Goal: Task Accomplishment & Management: Use online tool/utility

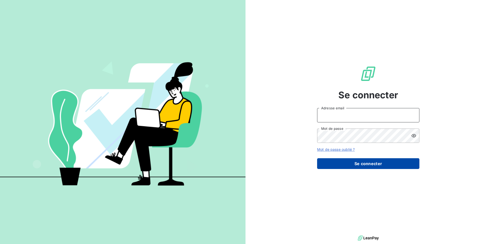
type input "[PERSON_NAME][EMAIL_ADDRESS][MEDICAL_DATA][PERSON_NAME][DOMAIN_NAME]"
click at [399, 165] on button "Se connecter" at bounding box center [368, 163] width 102 height 11
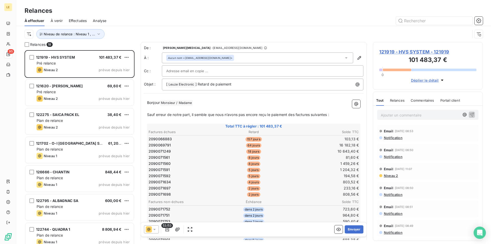
scroll to position [190, 106]
click at [354, 232] on button "Envoyer" at bounding box center [353, 229] width 19 height 8
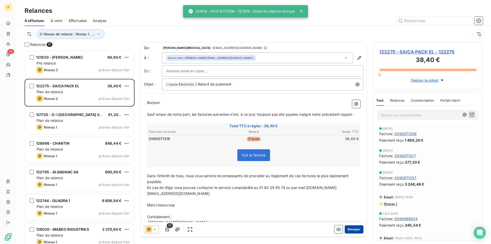
click at [354, 230] on button "Envoyer" at bounding box center [353, 229] width 19 height 8
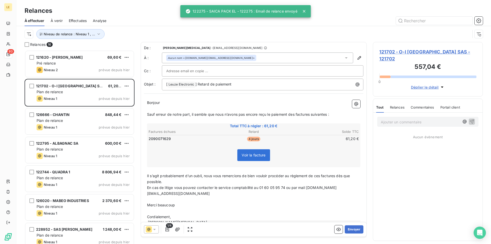
click at [353, 227] on button "Envoyer" at bounding box center [353, 229] width 19 height 8
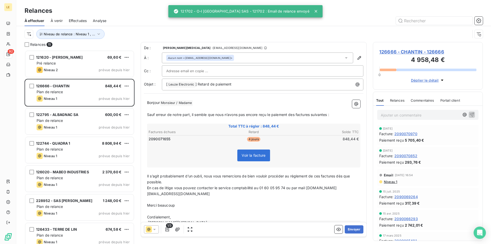
click at [353, 227] on button "Envoyer" at bounding box center [353, 229] width 19 height 8
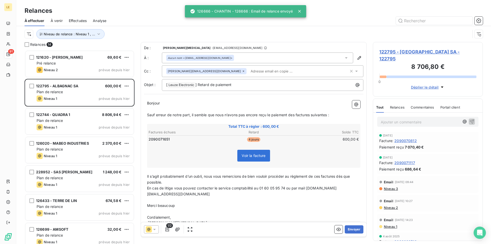
click at [353, 227] on button "Envoyer" at bounding box center [353, 229] width 19 height 8
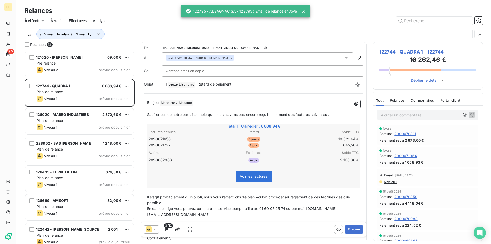
click at [353, 227] on button "Envoyer" at bounding box center [353, 229] width 19 height 8
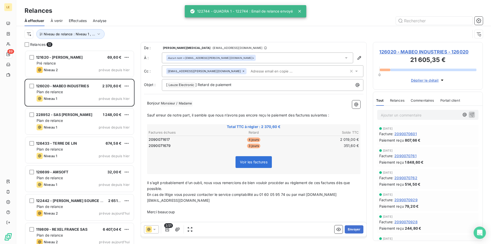
click at [353, 227] on button "Envoyer" at bounding box center [353, 229] width 19 height 8
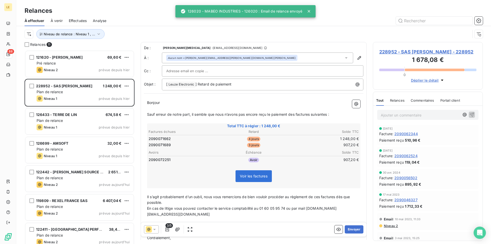
click at [353, 227] on button "Envoyer" at bounding box center [353, 229] width 19 height 8
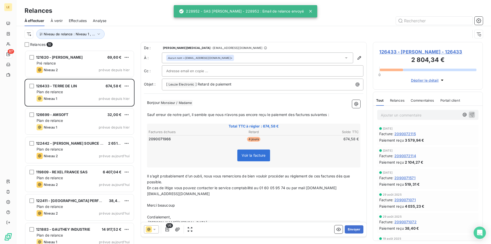
click at [353, 227] on button "Envoyer" at bounding box center [353, 229] width 19 height 8
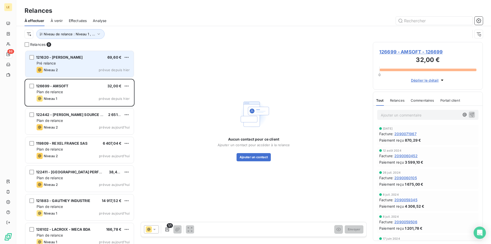
click at [99, 70] on div "Niveau 2 prévue depuis hier" at bounding box center [83, 70] width 93 height 6
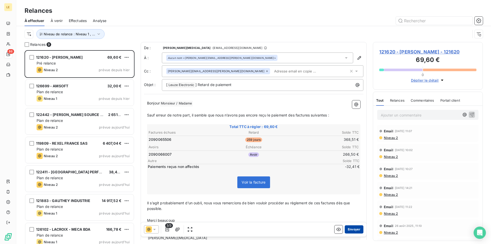
click at [344, 231] on button "Envoyer" at bounding box center [353, 229] width 19 height 8
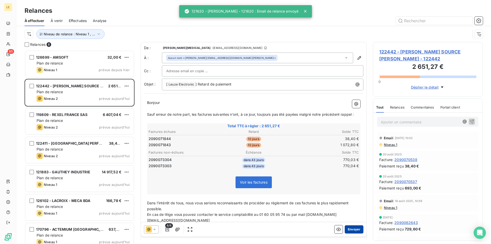
click at [352, 231] on button "Envoyer" at bounding box center [353, 229] width 19 height 8
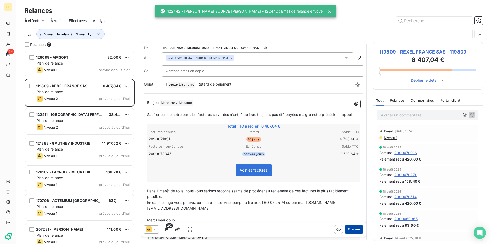
click at [356, 225] on button "Envoyer" at bounding box center [353, 229] width 19 height 8
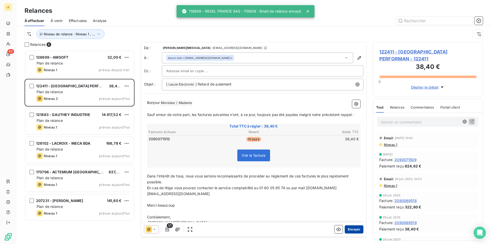
click at [355, 227] on button "Envoyer" at bounding box center [353, 229] width 19 height 8
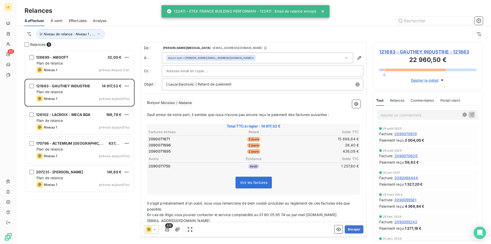
click at [355, 227] on button "Envoyer" at bounding box center [353, 229] width 19 height 8
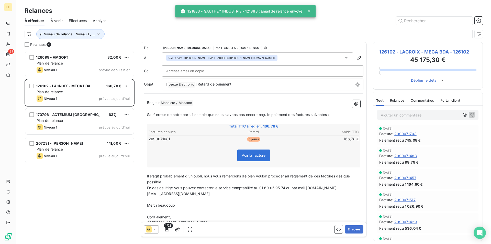
click at [355, 227] on button "Envoyer" at bounding box center [353, 229] width 19 height 8
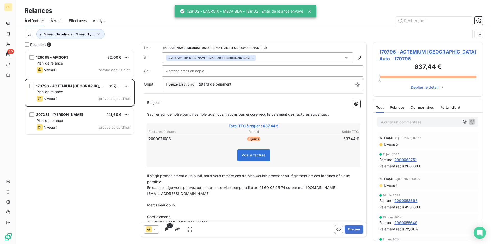
click at [355, 227] on button "Envoyer" at bounding box center [353, 229] width 19 height 8
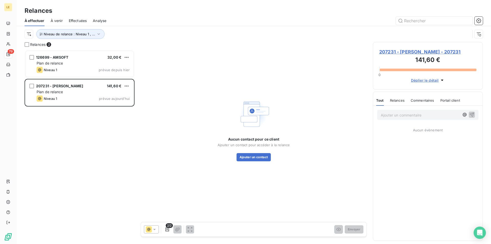
click at [422, 102] on div "Commentaires" at bounding box center [422, 100] width 24 height 11
click at [382, 101] on span "Tout" at bounding box center [379, 100] width 7 height 4
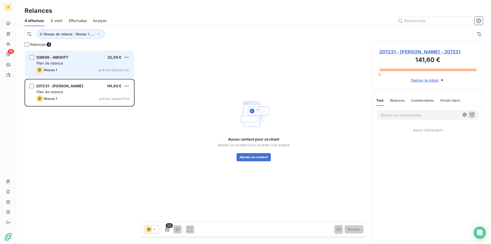
click at [95, 70] on div "Niveau 1 prévue depuis hier" at bounding box center [83, 70] width 93 height 6
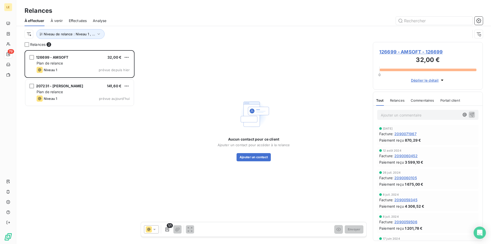
click at [419, 99] on span "Commentaires" at bounding box center [422, 100] width 24 height 4
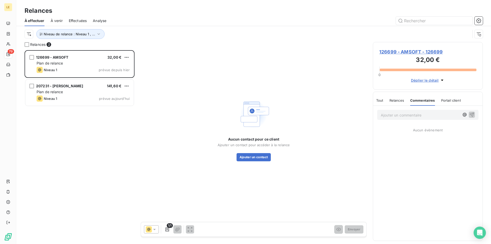
click at [382, 99] on span "Tout" at bounding box center [379, 100] width 7 height 4
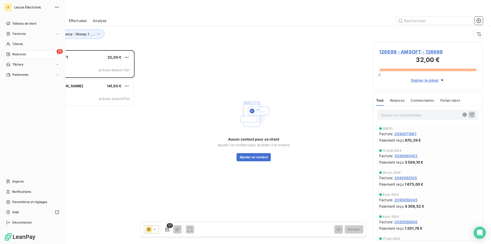
click at [37, 56] on div "79 Relances" at bounding box center [32, 54] width 57 height 8
click at [59, 53] on span "79" at bounding box center [59, 51] width 6 height 5
click at [10, 65] on icon at bounding box center [8, 64] width 4 height 3
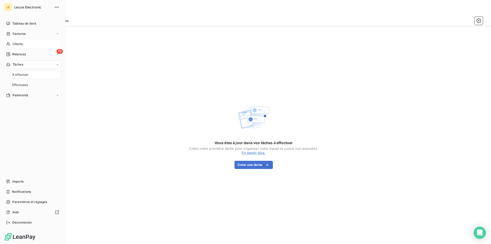
click at [12, 41] on div "Clients" at bounding box center [32, 44] width 57 height 8
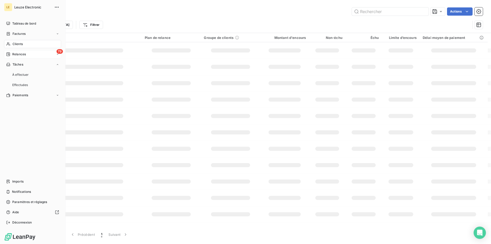
click at [12, 53] on span "Relances" at bounding box center [19, 54] width 14 height 5
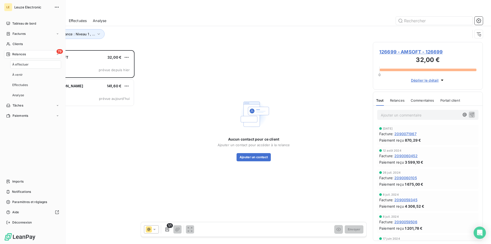
scroll to position [190, 106]
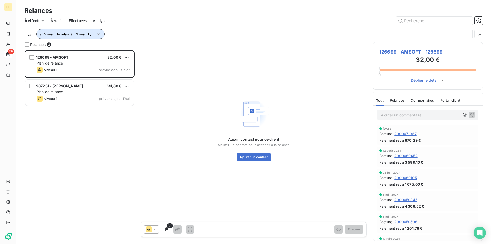
click at [100, 36] on icon "button" at bounding box center [98, 33] width 5 height 5
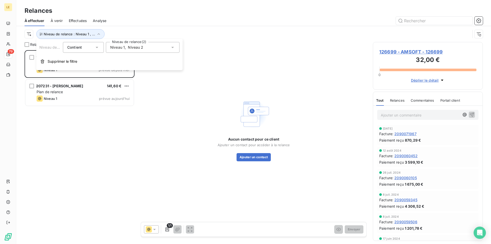
click at [165, 47] on div "Niveau 1 , Niveau 2" at bounding box center [143, 47] width 74 height 11
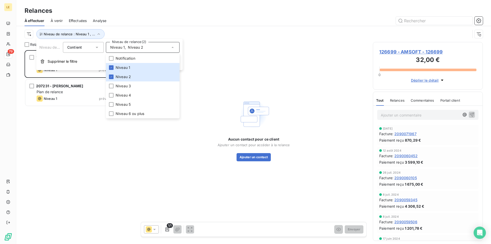
click at [145, 136] on div "Aucun contact pour ce client Ajouter un contact pour accéder à la relance Ajout…" at bounding box center [254, 129] width 226 height 175
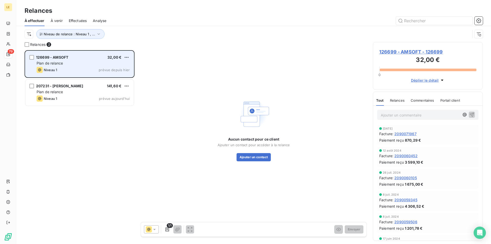
click at [44, 58] on span "126699 - AMSOFT" at bounding box center [52, 57] width 32 height 4
click at [68, 67] on div "Niveau 1 prévue depuis hier" at bounding box center [83, 70] width 93 height 6
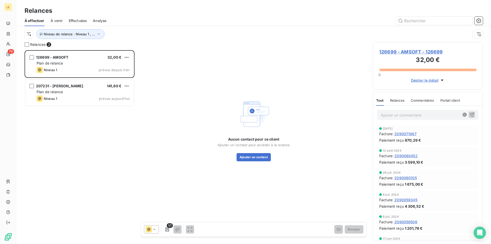
click at [405, 49] on span "126699 - AMSOFT - 126699" at bounding box center [427, 51] width 97 height 7
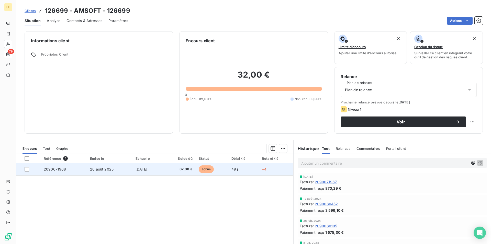
click at [70, 167] on td "2090071968" at bounding box center [64, 169] width 46 height 12
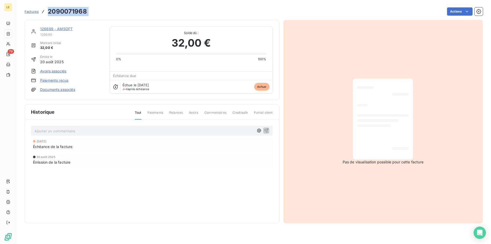
drag, startPoint x: 90, startPoint y: 10, endPoint x: 42, endPoint y: 13, distance: 47.9
click at [42, 13] on div "Factures 2090071968 Actions" at bounding box center [254, 11] width 458 height 11
copy section "2090071968 Actions"
click at [58, 29] on link "126699 - AMSOFT" at bounding box center [56, 29] width 32 height 4
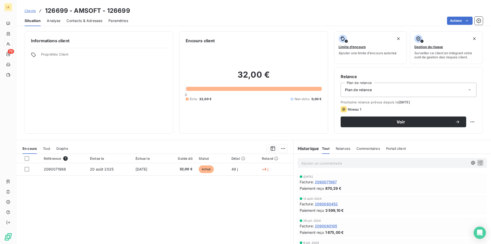
click at [86, 24] on div "Contacts & Adresses" at bounding box center [84, 20] width 36 height 11
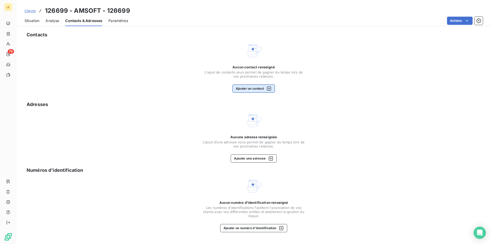
click at [252, 89] on button "Ajouter un contact" at bounding box center [253, 88] width 43 height 8
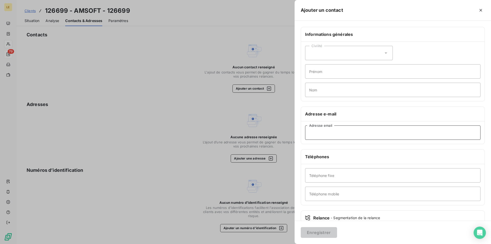
click at [349, 134] on input "Adresse email" at bounding box center [392, 132] width 175 height 14
paste input "josef.pantok@amsoft-ova.cz"
type input "josef.pantok@amsoft-ova.cz"
click at [325, 229] on button "Enregistrer" at bounding box center [319, 232] width 36 height 11
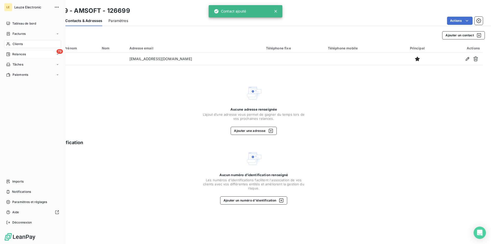
click at [12, 53] on div "Relances" at bounding box center [16, 54] width 20 height 5
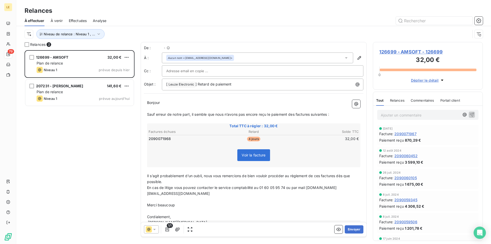
scroll to position [190, 106]
click at [353, 231] on button "Envoyer" at bounding box center [353, 229] width 19 height 8
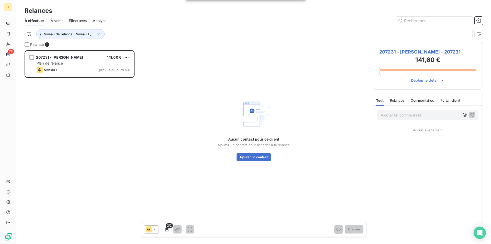
click at [402, 52] on span "207231 - GIBERT CLAREY - 207231" at bounding box center [427, 51] width 97 height 7
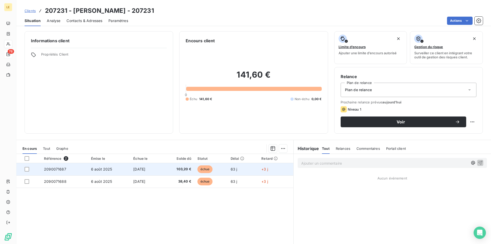
click at [71, 171] on td "2090071687" at bounding box center [64, 169] width 47 height 12
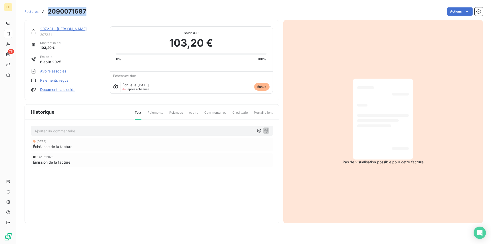
drag, startPoint x: 88, startPoint y: 10, endPoint x: 43, endPoint y: 16, distance: 44.7
click at [43, 16] on div "Factures 2090071687 Actions" at bounding box center [254, 11] width 458 height 11
copy h3 "2090071687"
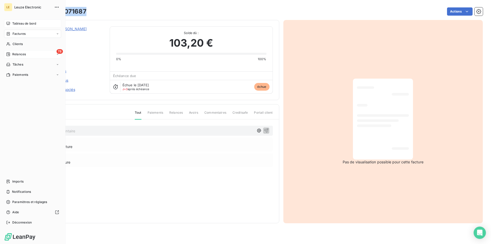
click at [34, 23] on span "Tableau de bord" at bounding box center [24, 23] width 24 height 5
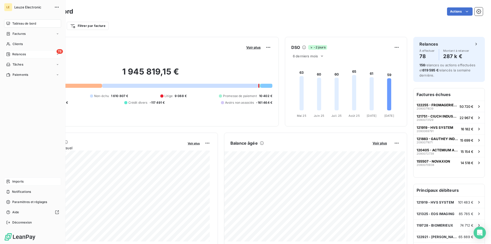
click at [21, 184] on div "Imports" at bounding box center [32, 181] width 57 height 8
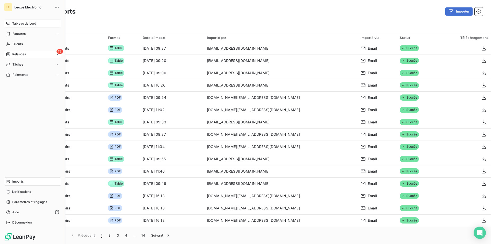
click at [10, 54] on div "Relances" at bounding box center [16, 54] width 20 height 5
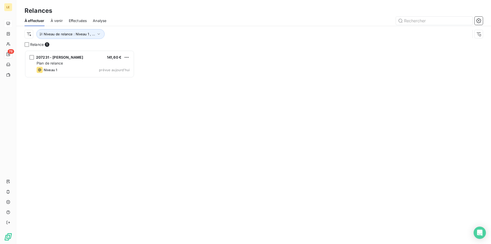
scroll to position [190, 106]
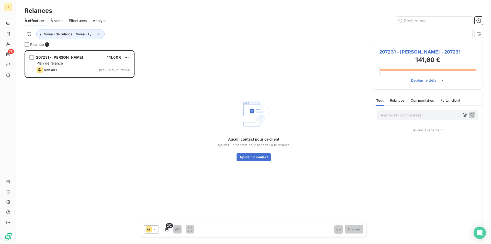
click at [413, 52] on span "207231 - GIBERT CLAREY - 207231" at bounding box center [427, 51] width 97 height 7
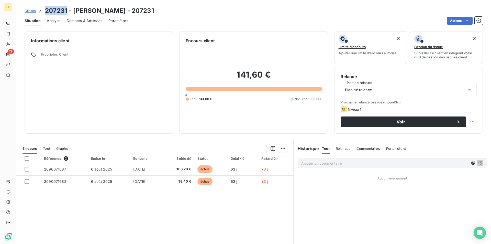
drag, startPoint x: 65, startPoint y: 10, endPoint x: 44, endPoint y: 10, distance: 21.7
click at [44, 10] on div "Clients 207231 - GIBERT CLAREY - 207231" at bounding box center [89, 10] width 129 height 9
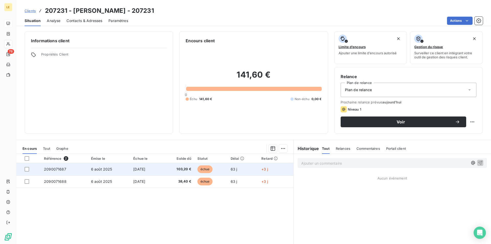
click at [65, 166] on td "2090071687" at bounding box center [64, 169] width 47 height 12
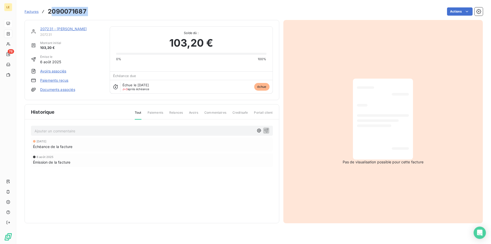
drag, startPoint x: 90, startPoint y: 8, endPoint x: 50, endPoint y: 13, distance: 40.5
click at [50, 13] on div "Factures 2090071687 Actions" at bounding box center [254, 11] width 458 height 11
copy section "090071687 Actions"
click at [70, 12] on h3 "2090071687" at bounding box center [67, 11] width 39 height 9
drag, startPoint x: 86, startPoint y: 8, endPoint x: 47, endPoint y: 7, distance: 39.4
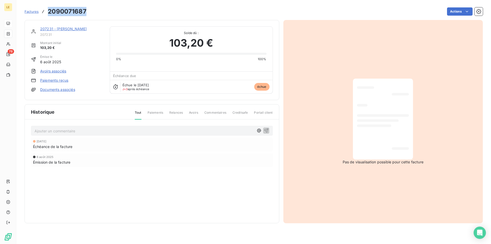
click at [47, 7] on div "Factures 2090071687 Actions" at bounding box center [254, 11] width 458 height 11
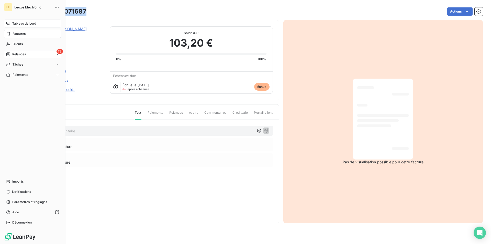
click at [11, 52] on div "Relances" at bounding box center [16, 54] width 20 height 5
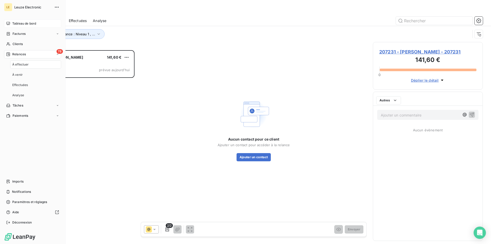
scroll to position [190, 106]
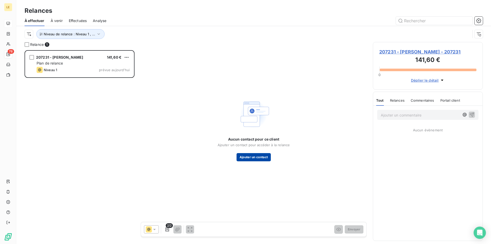
click at [258, 156] on button "Ajouter un contact" at bounding box center [253, 157] width 34 height 8
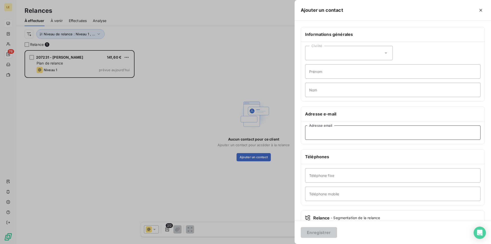
click at [338, 133] on input "Adresse email" at bounding box center [392, 132] width 175 height 14
paste input "frederic.mauduit@gibert-clarey-imprimeurs.com"
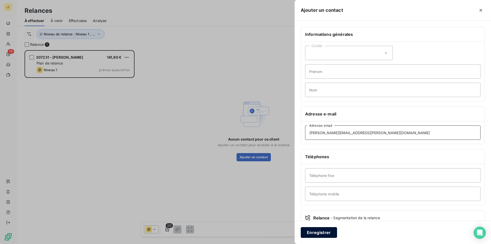
type input "frederic.mauduit@gibert-clarey-imprimeurs.com"
click at [320, 231] on button "Enregistrer" at bounding box center [319, 232] width 36 height 11
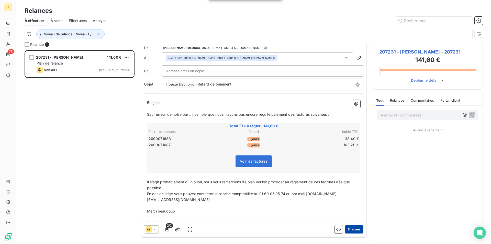
click at [344, 228] on button "Envoyer" at bounding box center [353, 229] width 19 height 8
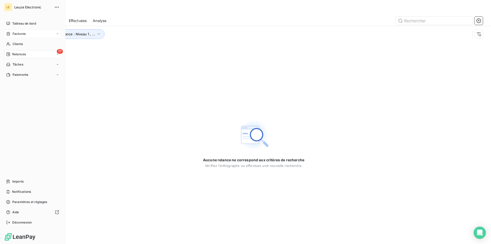
click at [21, 30] on div "Factures" at bounding box center [32, 34] width 57 height 8
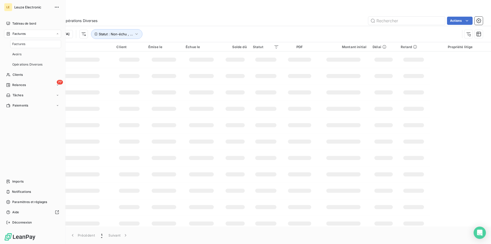
click at [33, 44] on div "Factures" at bounding box center [35, 44] width 51 height 8
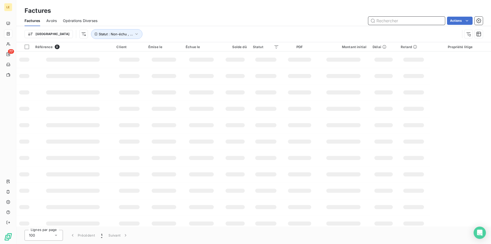
click at [372, 20] on input "text" at bounding box center [406, 21] width 77 height 8
paste input "209007161"
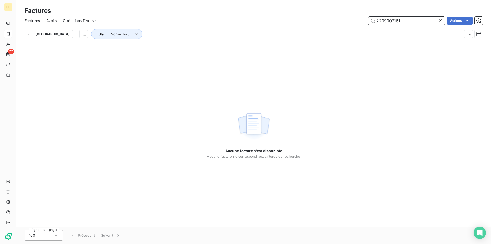
click at [378, 22] on input "2209007161" at bounding box center [406, 21] width 77 height 8
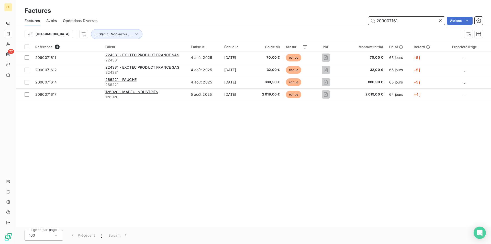
click at [413, 21] on input "209007161" at bounding box center [406, 21] width 77 height 8
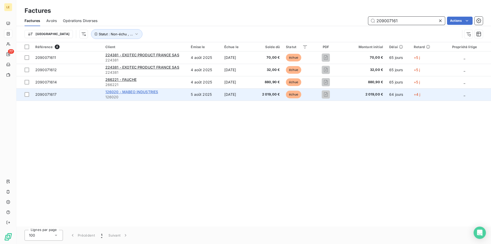
type input "209007161"
click at [152, 92] on span "126020 - MABEO INDUSTRIES" at bounding box center [131, 91] width 53 height 4
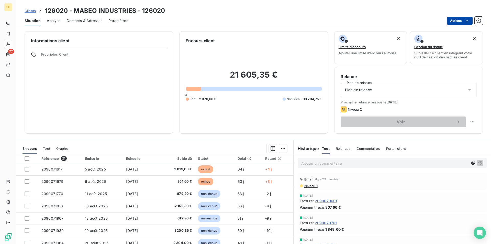
click at [463, 18] on html "LE 77 Clients 126020 - MABEO INDUSTRIES - 126020 Situation Analyse Contacts & A…" at bounding box center [245, 122] width 491 height 244
click at [180, 170] on html "LE 77 Clients 126020 - MABEO INDUSTRIES - 126020 Situation Analyse Contacts & A…" at bounding box center [245, 122] width 491 height 244
click at [180, 170] on span "2 019,00 €" at bounding box center [178, 168] width 28 height 5
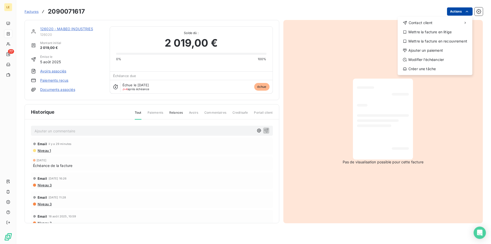
click at [459, 11] on html "LE 77 Factures [PHONE_NUMBER] Actions Contact client Mettre la facture en litig…" at bounding box center [245, 122] width 491 height 244
click at [445, 52] on div "Ajouter un paiement" at bounding box center [434, 50] width 71 height 8
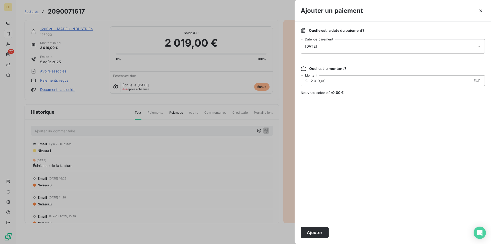
click at [397, 48] on div "[DATE]" at bounding box center [393, 46] width 184 height 14
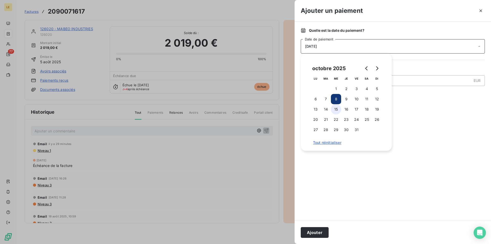
click at [338, 110] on button "15" at bounding box center [336, 109] width 10 height 10
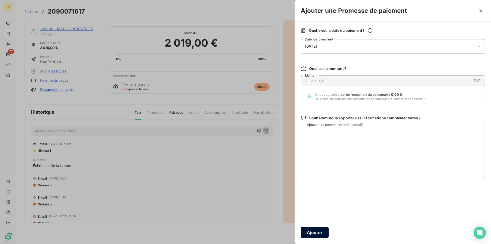
click at [314, 233] on button "Ajouter" at bounding box center [315, 232] width 28 height 11
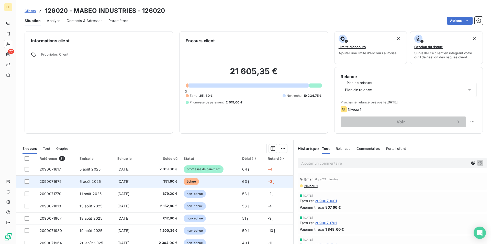
click at [156, 182] on span "351,60 €" at bounding box center [164, 181] width 25 height 5
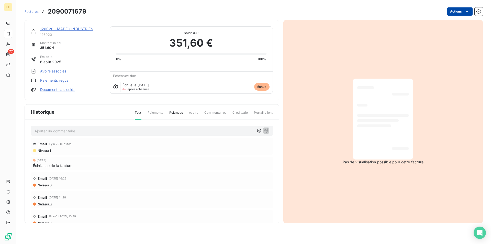
click at [460, 11] on html "LE 77 Factures 2090071679 Actions 126020 - MABEO INDUSTRIES 126020 Montant init…" at bounding box center [245, 122] width 491 height 244
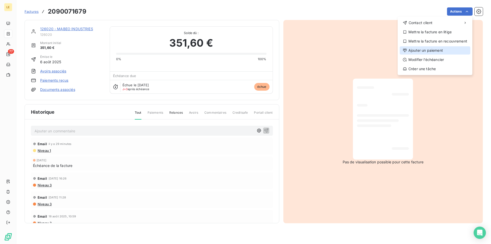
click at [439, 50] on div "Ajouter un paiement" at bounding box center [434, 50] width 71 height 8
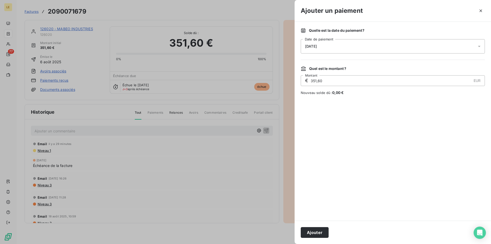
click at [390, 48] on div "[DATE]" at bounding box center [393, 46] width 184 height 14
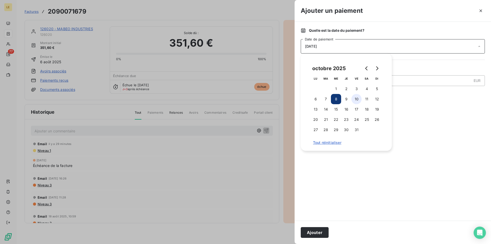
click at [353, 97] on button "10" at bounding box center [356, 99] width 10 height 10
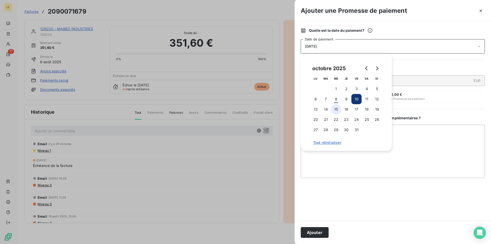
click at [338, 112] on button "15" at bounding box center [336, 109] width 10 height 10
click at [322, 233] on button "Ajouter" at bounding box center [315, 232] width 28 height 11
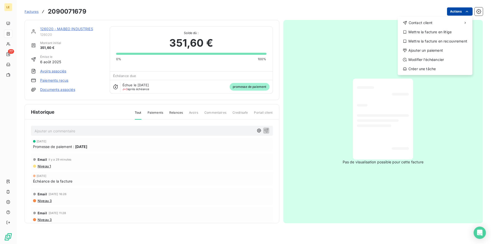
click at [456, 9] on html "LE 77 Factures [PHONE_NUMBER] Actions Contact client Mettre la facture en litig…" at bounding box center [245, 122] width 491 height 244
click at [440, 50] on div "Ajouter un paiement" at bounding box center [434, 50] width 71 height 8
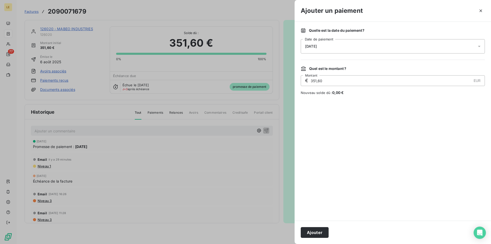
click at [317, 45] on span "[DATE]" at bounding box center [311, 46] width 12 height 4
click at [373, 39] on div "Quelle est la date du paiement ? [DATE] Date de paiement" at bounding box center [393, 41] width 184 height 26
click at [479, 9] on icon "button" at bounding box center [480, 10] width 5 height 5
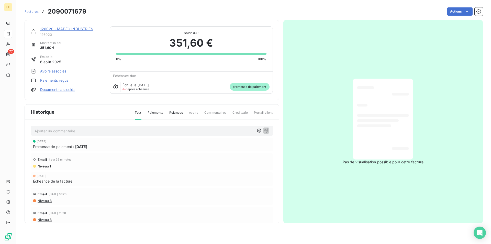
click at [32, 15] on div "Factures 2090071679" at bounding box center [56, 11] width 62 height 9
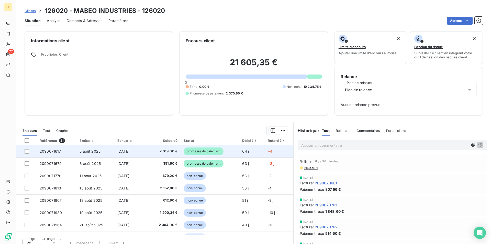
click at [175, 147] on td "2 019,00 €" at bounding box center [164, 151] width 31 height 12
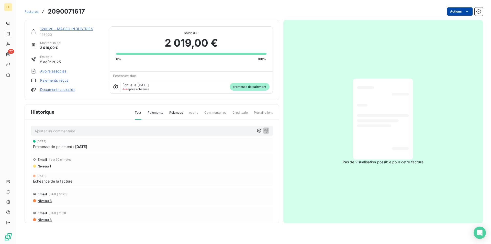
click at [456, 10] on html "LE 77 Factures 2090071617 Actions 126020 - MABEO INDUSTRIES 126020 Montant init…" at bounding box center [245, 122] width 491 height 244
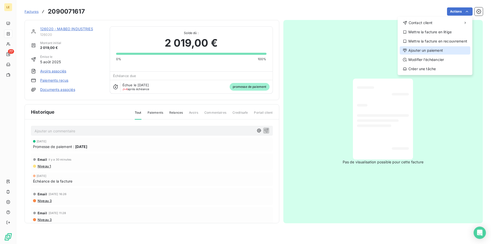
click at [445, 51] on div "Ajouter un paiement" at bounding box center [434, 50] width 71 height 8
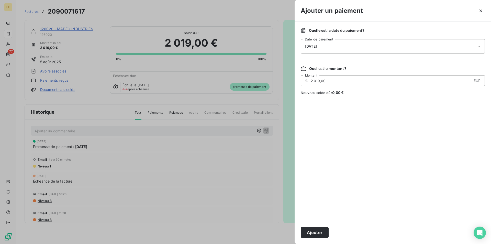
click at [373, 47] on div "[DATE]" at bounding box center [393, 46] width 184 height 14
click at [243, 180] on div at bounding box center [245, 122] width 491 height 244
